Goal: Transaction & Acquisition: Purchase product/service

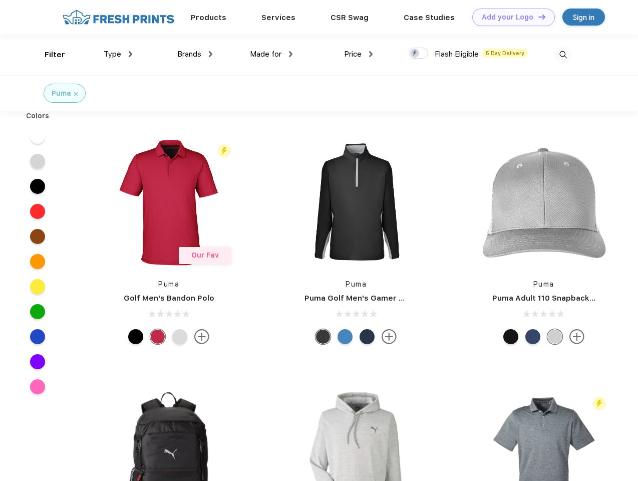
scroll to position [1, 0]
click at [510, 17] on link "Add your Logo Design Tool" at bounding box center [513, 18] width 83 height 18
click at [0, 0] on div "Design Tool" at bounding box center [0, 0] width 0 height 0
click at [537, 17] on link "Add your Logo Design Tool" at bounding box center [513, 18] width 83 height 18
click at [48, 55] on div "Filter" at bounding box center [55, 55] width 21 height 12
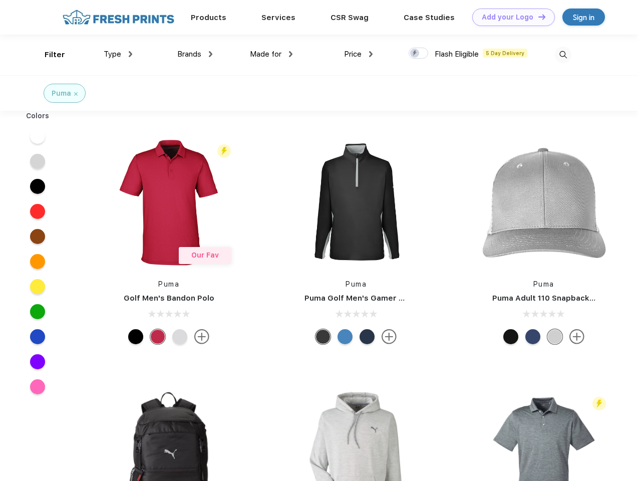
click at [118, 54] on span "Type" at bounding box center [113, 54] width 18 height 9
click at [195, 54] on span "Brands" at bounding box center [189, 54] width 24 height 9
click at [271, 54] on span "Made for" at bounding box center [266, 54] width 32 height 9
click at [358, 54] on span "Price" at bounding box center [353, 54] width 18 height 9
click at [418, 54] on div at bounding box center [418, 53] width 20 height 11
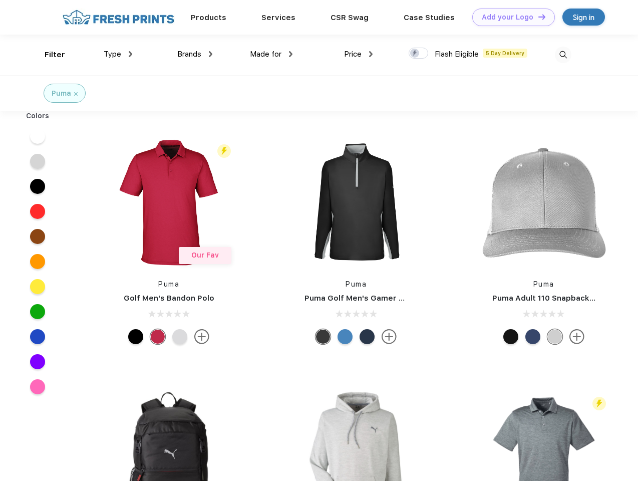
click at [415, 54] on input "checkbox" at bounding box center [411, 50] width 7 height 7
click at [563, 55] on img at bounding box center [563, 55] width 17 height 17
